Goal: Navigation & Orientation: Find specific page/section

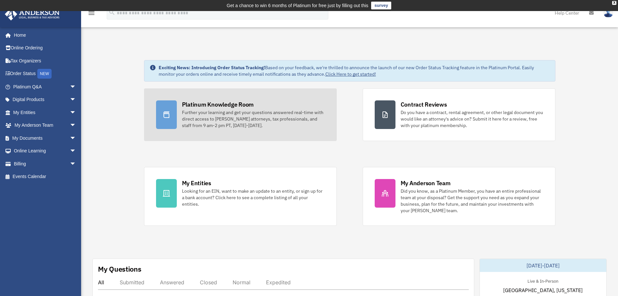
click at [205, 126] on div "Further your learning and get your questions answered real-time with direct acc…" at bounding box center [253, 118] width 143 height 19
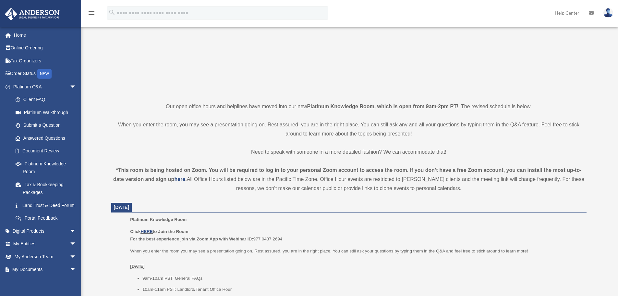
scroll to position [108, 0]
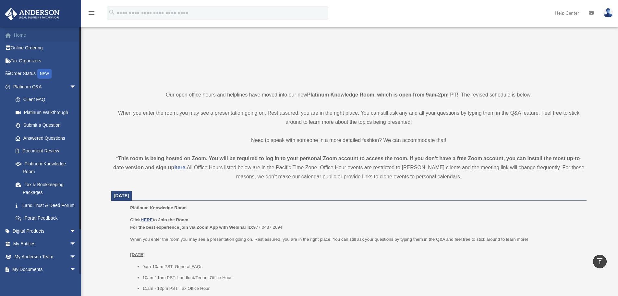
click at [24, 36] on link "Home" at bounding box center [45, 35] width 81 height 13
